Goal: Information Seeking & Learning: Learn about a topic

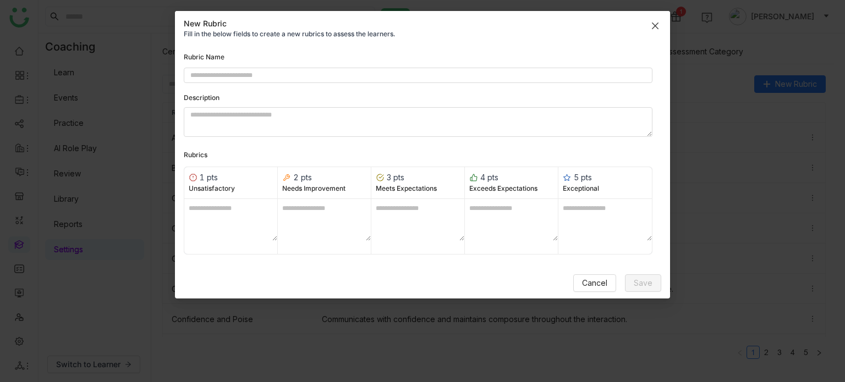
click at [656, 22] on icon "Close" at bounding box center [655, 25] width 9 height 9
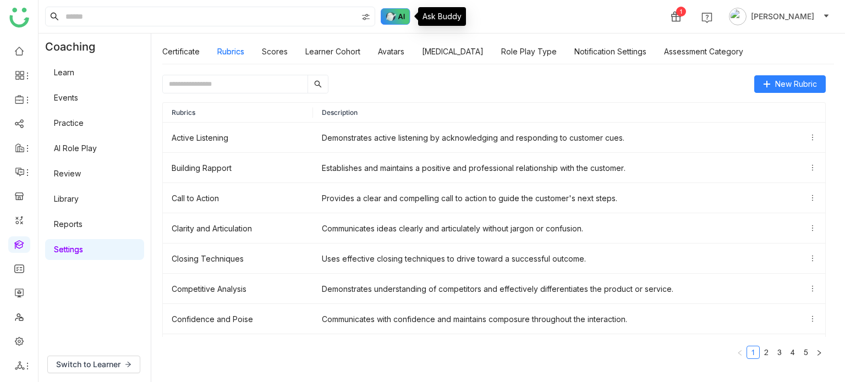
click at [405, 11] on img at bounding box center [396, 16] width 30 height 17
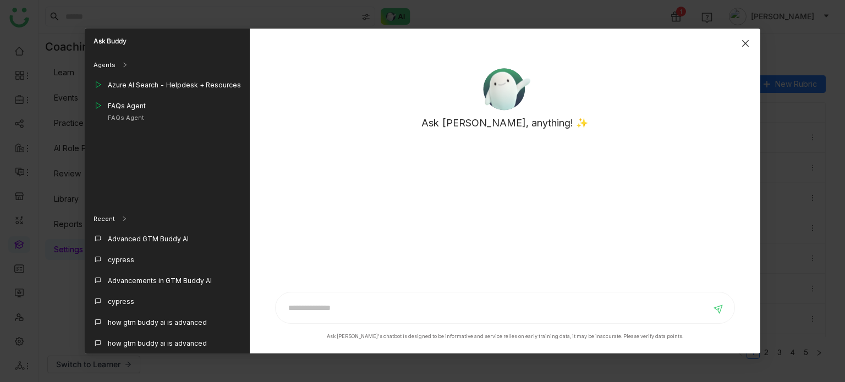
click at [749, 46] on icon "Close" at bounding box center [745, 43] width 9 height 9
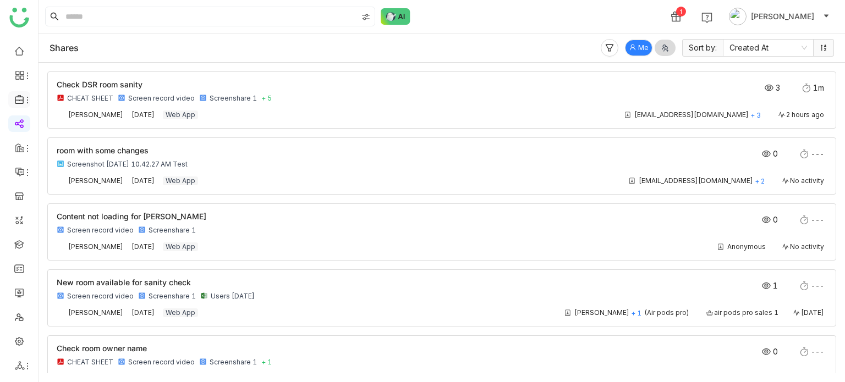
click at [22, 92] on li at bounding box center [19, 99] width 22 height 17
click at [22, 93] on li at bounding box center [19, 99] width 22 height 17
click at [27, 104] on icon at bounding box center [27, 100] width 9 height 9
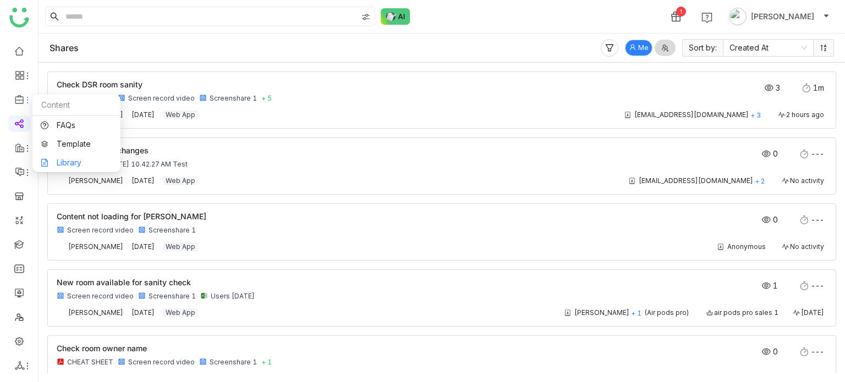
click at [76, 167] on link "Library" at bounding box center [77, 163] width 72 height 8
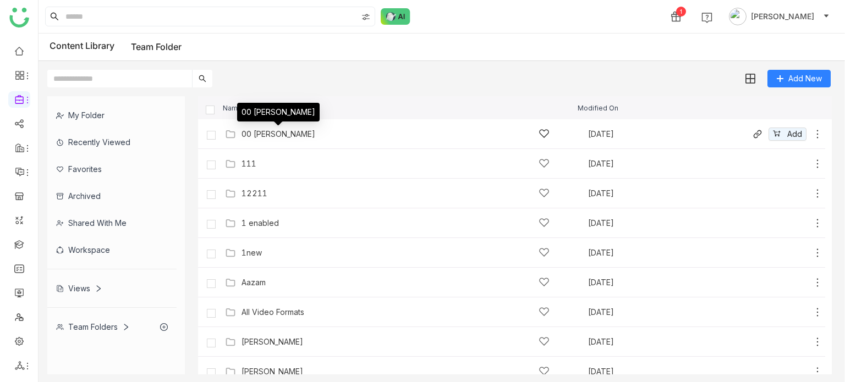
click at [260, 136] on div "00 [PERSON_NAME]" at bounding box center [278, 134] width 74 height 9
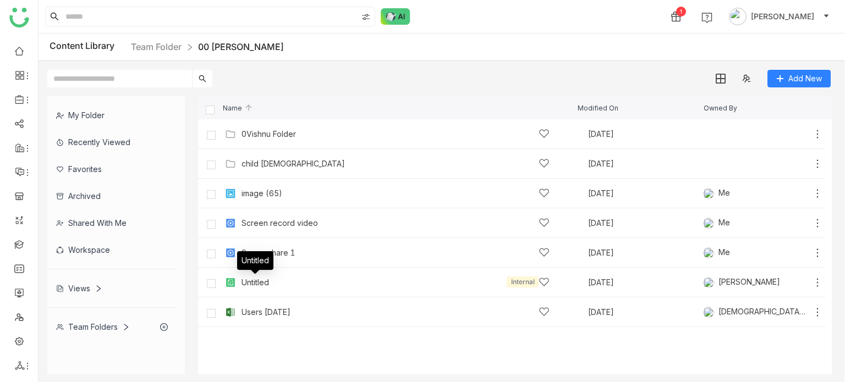
click at [257, 313] on div "Users [DATE]" at bounding box center [265, 312] width 49 height 9
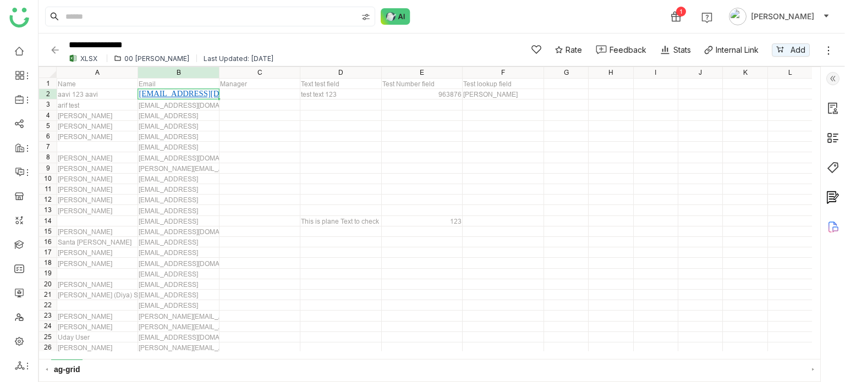
click at [833, 231] on icon at bounding box center [835, 230] width 6 height 6
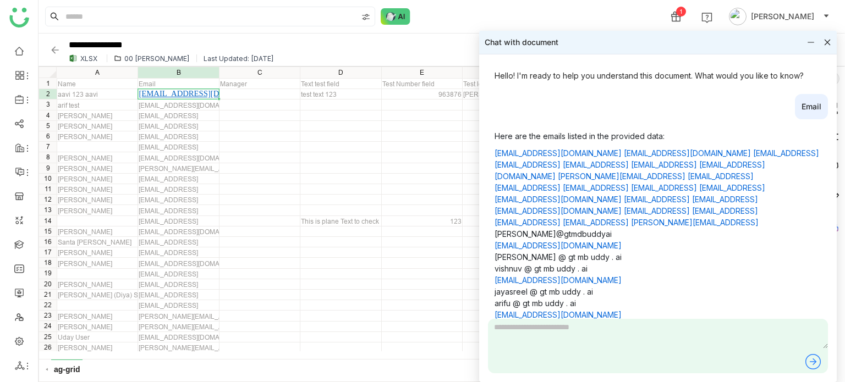
drag, startPoint x: 557, startPoint y: 356, endPoint x: 563, endPoint y: 337, distance: 20.0
click at [561, 345] on div at bounding box center [658, 346] width 340 height 54
click at [564, 328] on textarea at bounding box center [658, 334] width 340 height 30
type textarea "*********"
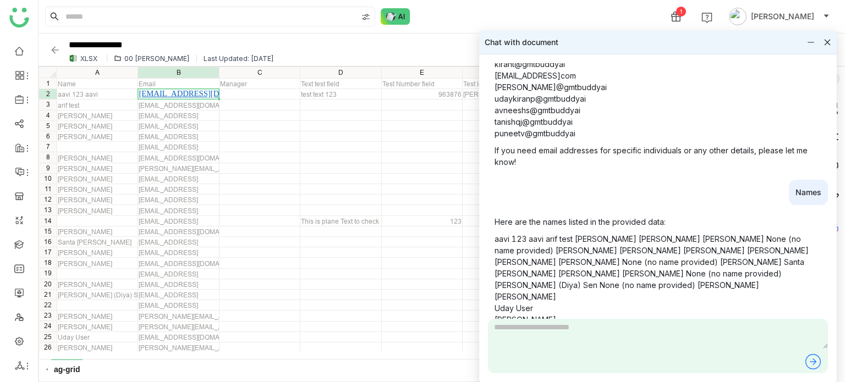
scroll to position [322, 0]
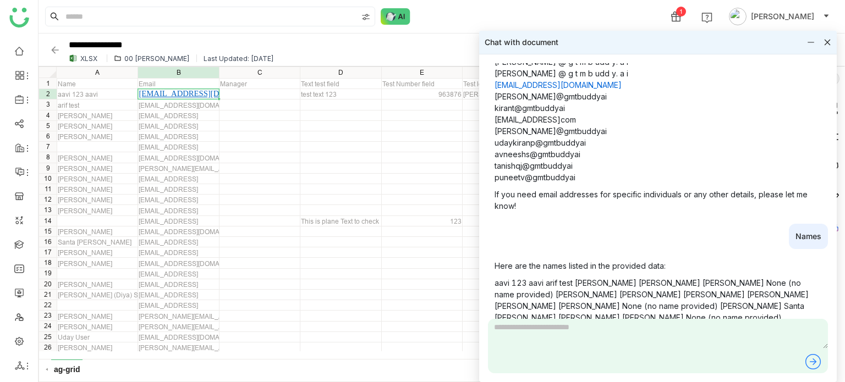
click at [433, 379] on div "ag-grid" at bounding box center [429, 370] width 781 height 23
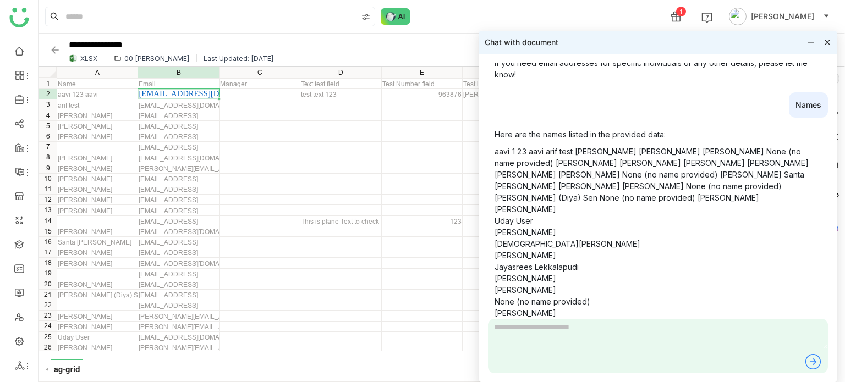
scroll to position [457, 0]
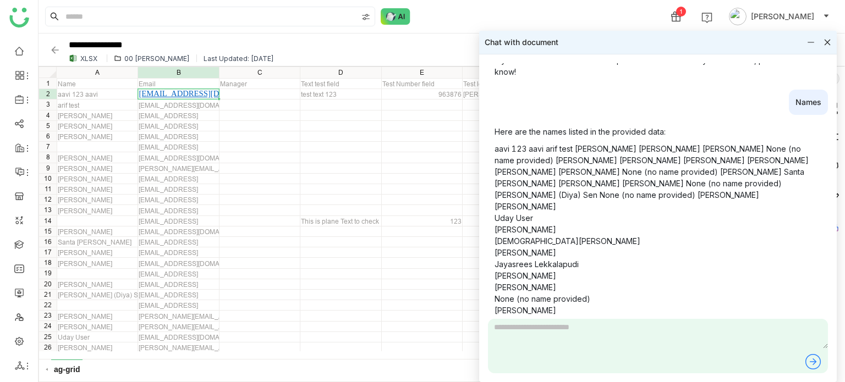
click at [637, 337] on textarea at bounding box center [658, 334] width 340 height 30
type textarea "*****"
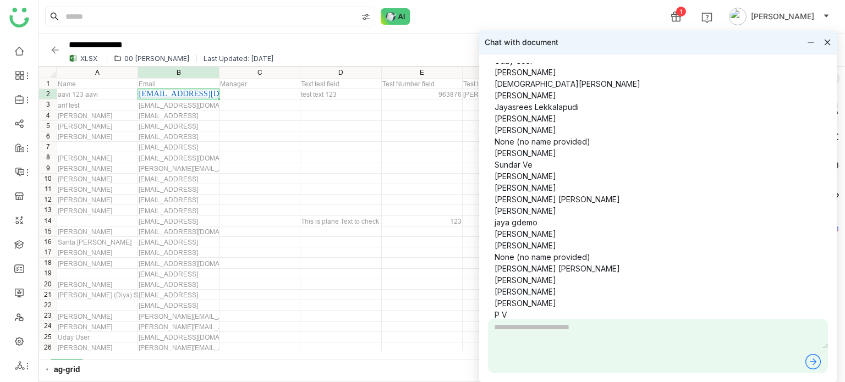
scroll to position [1517, 0]
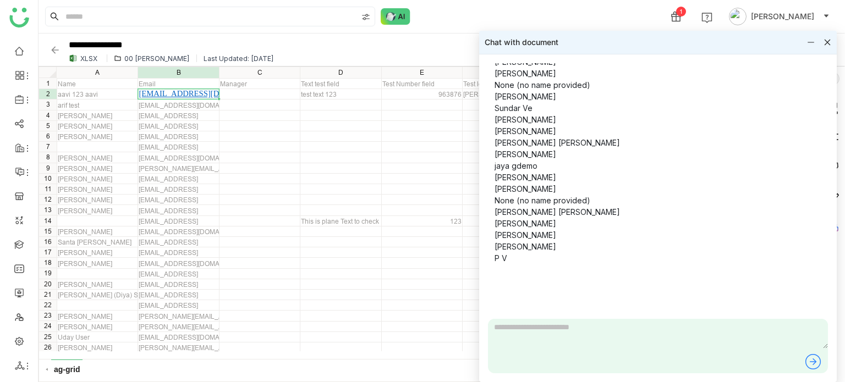
click at [591, 336] on textarea at bounding box center [658, 334] width 340 height 30
click at [550, 344] on textarea at bounding box center [658, 334] width 340 height 30
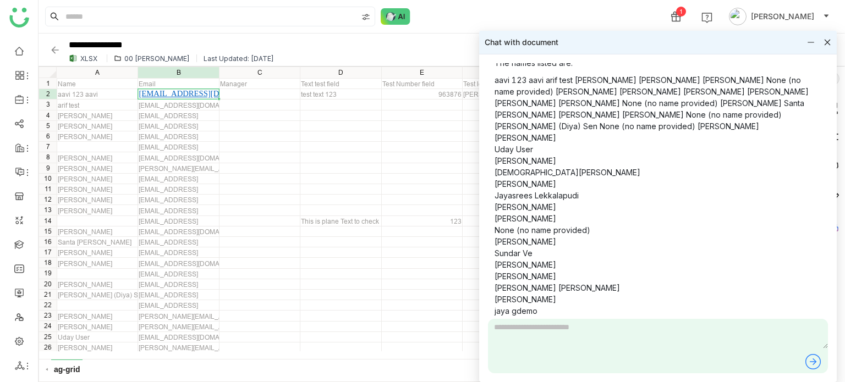
scroll to position [1371, 0]
type textarea "*****"
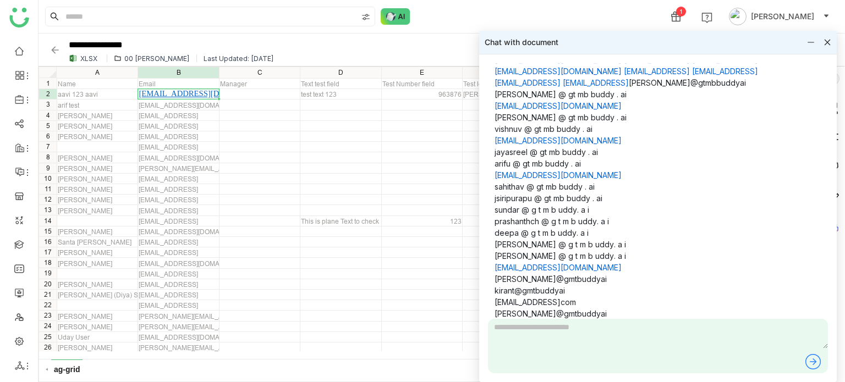
scroll to position [1969, 0]
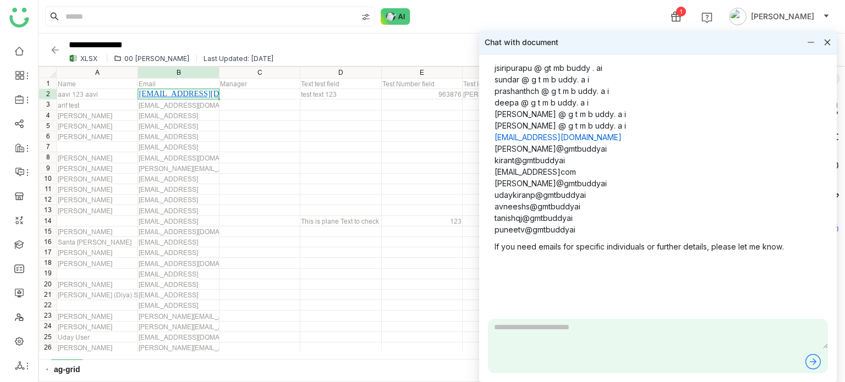
click at [542, 343] on textarea at bounding box center [658, 334] width 340 height 30
type textarea "**********"
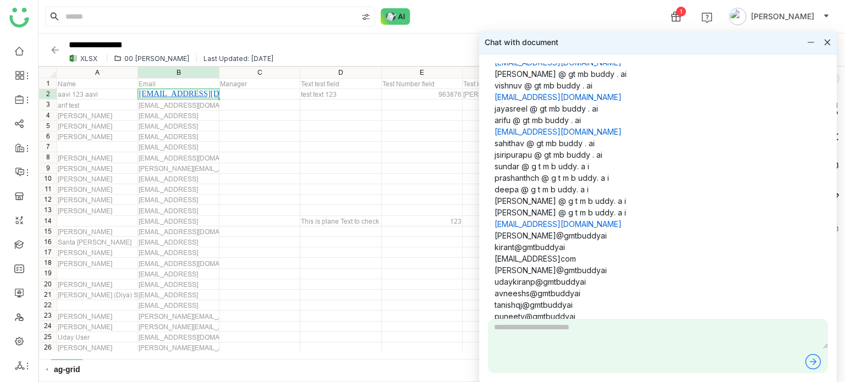
scroll to position [1859, 0]
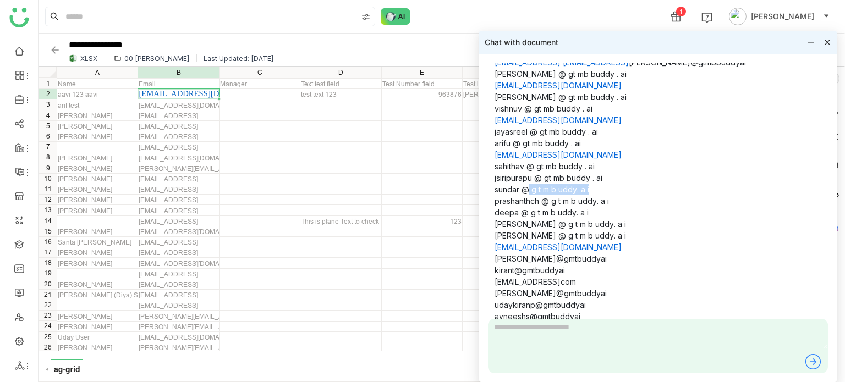
drag, startPoint x: 529, startPoint y: 190, endPoint x: 592, endPoint y: 190, distance: 62.7
click at [591, 190] on p "[EMAIL_ADDRESS][DOMAIN_NAME] [EMAIL_ADDRESS][DOMAIN_NAME] [EMAIL_ADDRESS] [EMAI…" at bounding box center [658, 166] width 327 height 358
click at [609, 187] on p "[EMAIL_ADDRESS][DOMAIN_NAME] [EMAIL_ADDRESS][DOMAIN_NAME] [EMAIL_ADDRESS] [EMAI…" at bounding box center [658, 166] width 327 height 358
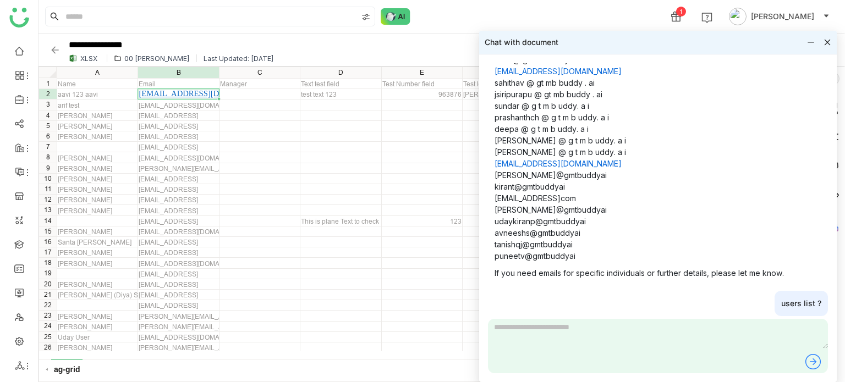
scroll to position [1806, 0]
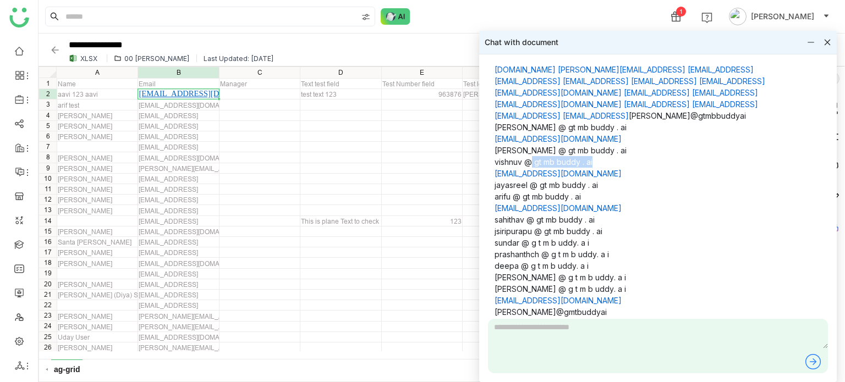
drag, startPoint x: 531, startPoint y: 162, endPoint x: 597, endPoint y: 160, distance: 66.0
click at [597, 160] on p "[EMAIL_ADDRESS][DOMAIN_NAME] [EMAIL_ADDRESS][DOMAIN_NAME] [EMAIL_ADDRESS] [EMAI…" at bounding box center [658, 220] width 327 height 358
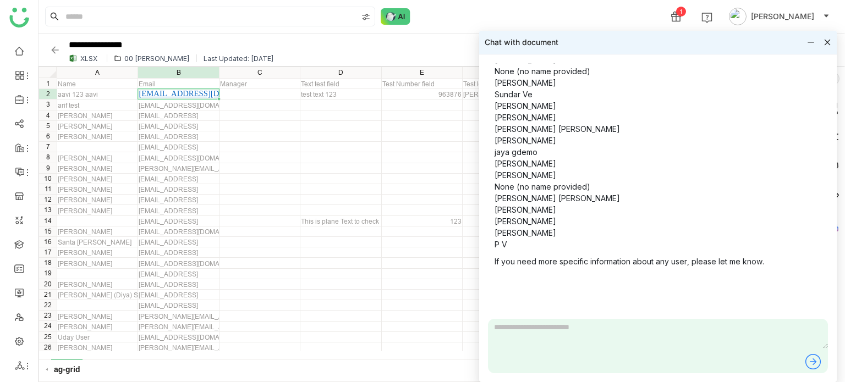
scroll to position [2387, 0]
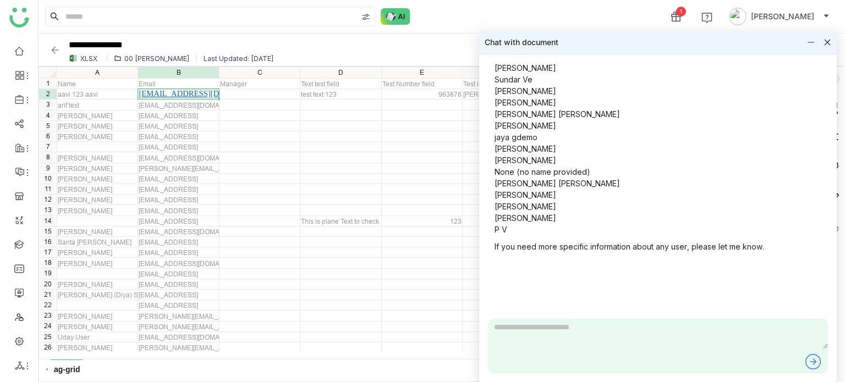
click at [576, 333] on textarea at bounding box center [658, 334] width 340 height 30
type textarea "******"
